Goal: Task Accomplishment & Management: Complete application form

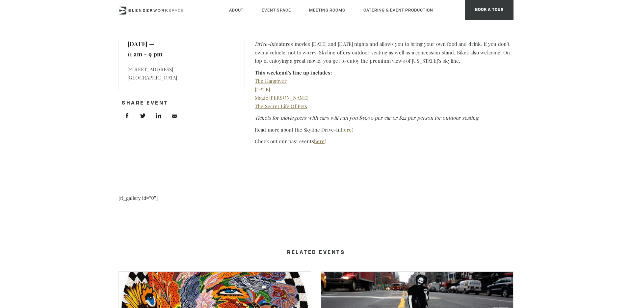
scroll to position [230, 0]
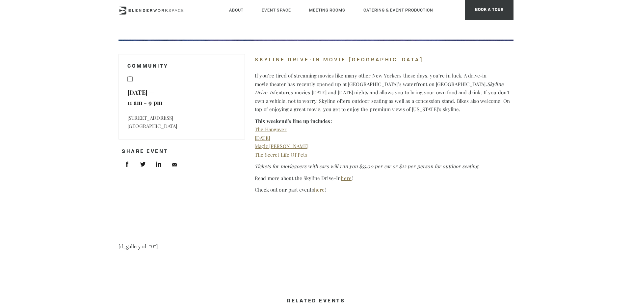
drag, startPoint x: 173, startPoint y: 127, endPoint x: 122, endPoint y: 118, distance: 51.9
click at [121, 118] on div "Community Friday, August 14 — 11 am - 9 pm 1 Oak Street Brooklyn, NY 11222" at bounding box center [182, 96] width 126 height 85
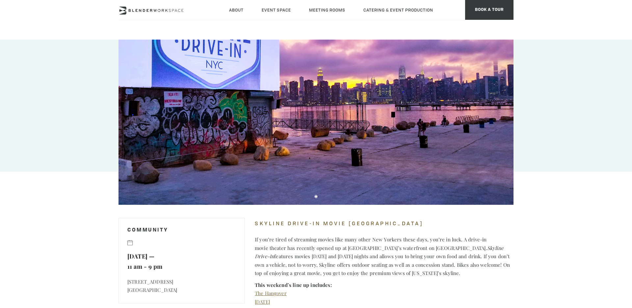
scroll to position [0, 0]
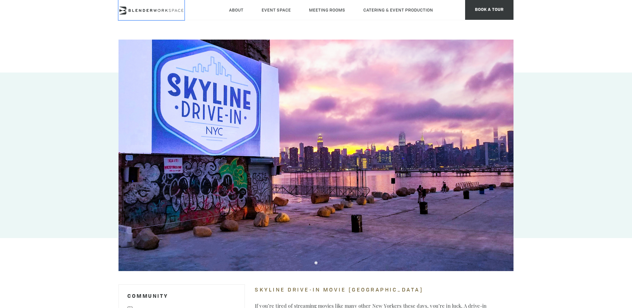
click at [150, 8] on icon at bounding box center [152, 11] width 66 height 8
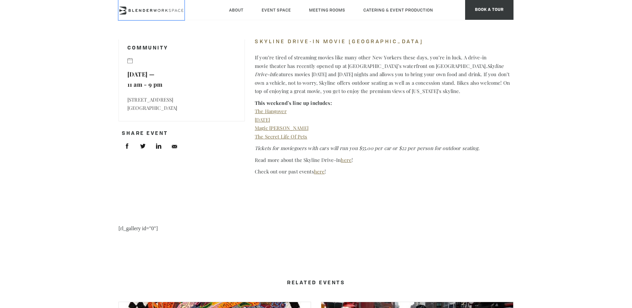
scroll to position [268, 0]
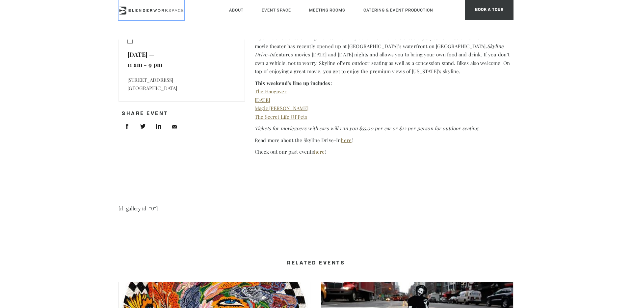
copy p "1 Oak Street Brooklyn, NY 11222"
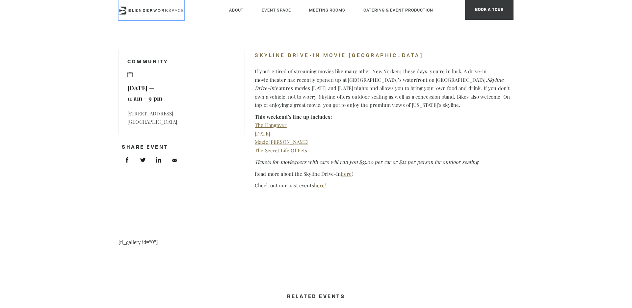
scroll to position [219, 0]
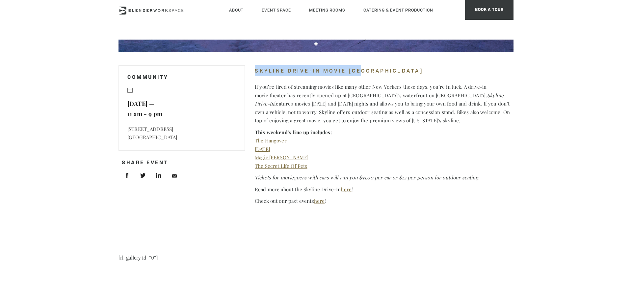
drag, startPoint x: 256, startPoint y: 71, endPoint x: 398, endPoint y: 70, distance: 141.9
click at [398, 70] on h4 "Skyline Drive-In Movie NYC" at bounding box center [384, 70] width 259 height 11
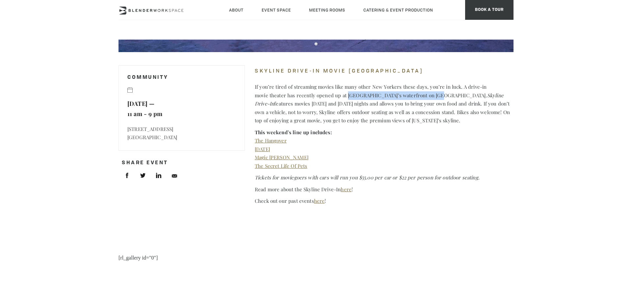
drag, startPoint x: 347, startPoint y: 96, endPoint x: 434, endPoint y: 94, distance: 86.9
click at [434, 94] on p "If you’re tired of streaming movies like many other New Yorkers these days, you…" at bounding box center [384, 104] width 259 height 42
copy p "Greenpoint’s waterfront on Oak Street"
click at [387, 110] on p "If you’re tired of streaming movies like many other New Yorkers these days, you…" at bounding box center [384, 104] width 259 height 42
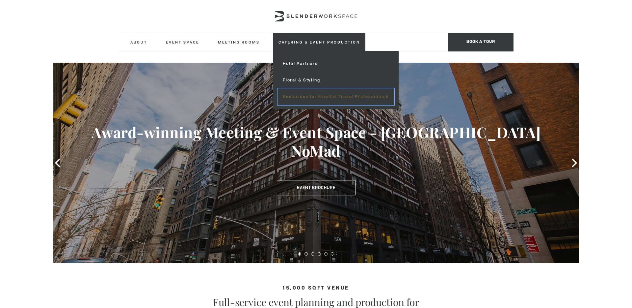
click at [308, 94] on link "Resources for Event & Travel Professionals" at bounding box center [336, 96] width 117 height 16
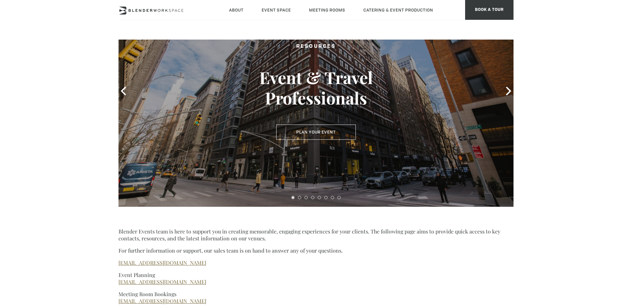
scroll to position [60, 0]
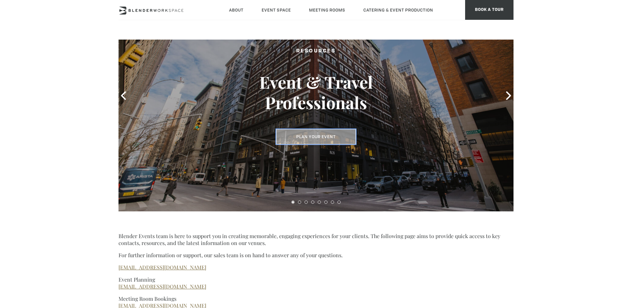
click at [311, 140] on button "Plan Your Event" at bounding box center [316, 136] width 80 height 15
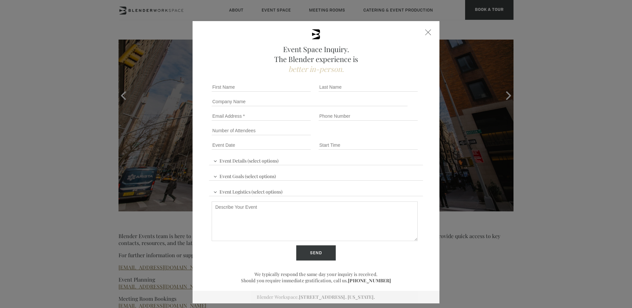
click at [451, 61] on div "Event Space Inquiry. The Blender experience is better in-person. Event Details …" at bounding box center [316, 154] width 632 height 308
click at [500, 93] on div "Event Space Inquiry. The Blender experience is better in-person. Event Details …" at bounding box center [316, 154] width 632 height 308
click at [428, 31] on div at bounding box center [428, 32] width 6 height 6
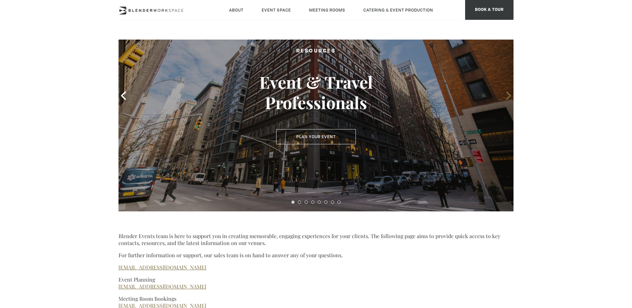
click at [510, 96] on icon at bounding box center [508, 95] width 5 height 9
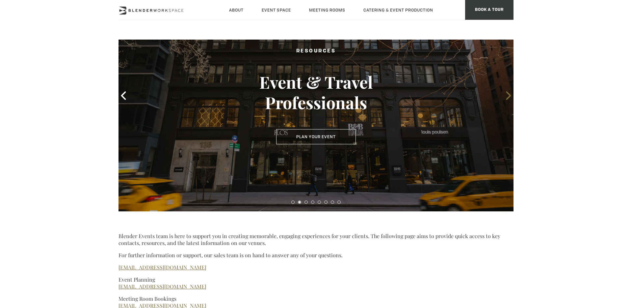
click at [510, 95] on icon at bounding box center [508, 95] width 5 height 9
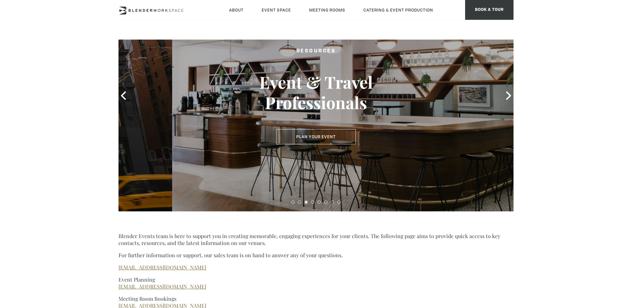
scroll to position [0, 0]
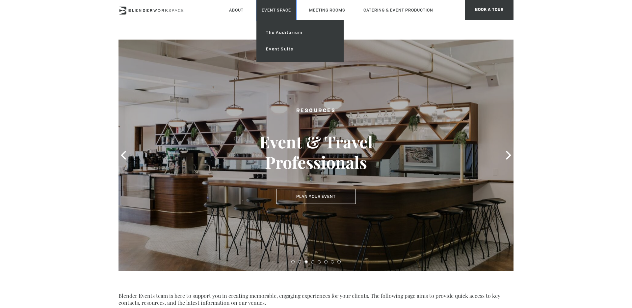
click at [277, 11] on link "Event Space" at bounding box center [276, 10] width 40 height 20
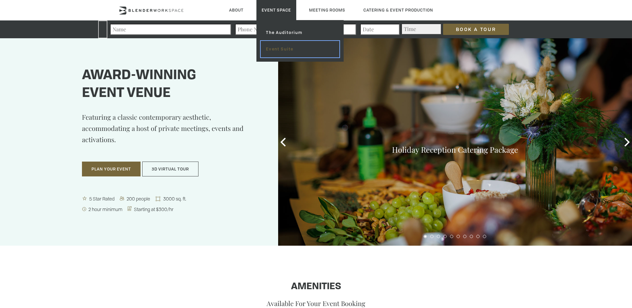
click at [277, 56] on link "Event Suite" at bounding box center [300, 49] width 79 height 16
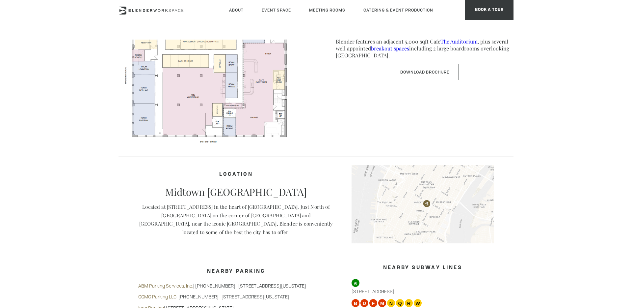
scroll to position [582, 0]
